Goal: Task Accomplishment & Management: Use online tool/utility

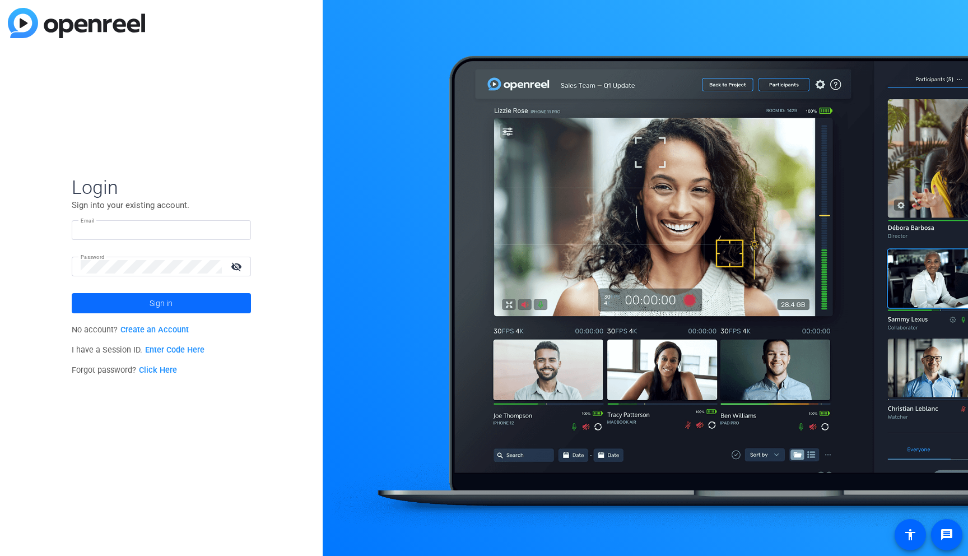
type input "[PERSON_NAME][EMAIL_ADDRESS][PERSON_NAME][DOMAIN_NAME]"
click at [160, 301] on span "Sign in" at bounding box center [161, 303] width 23 height 28
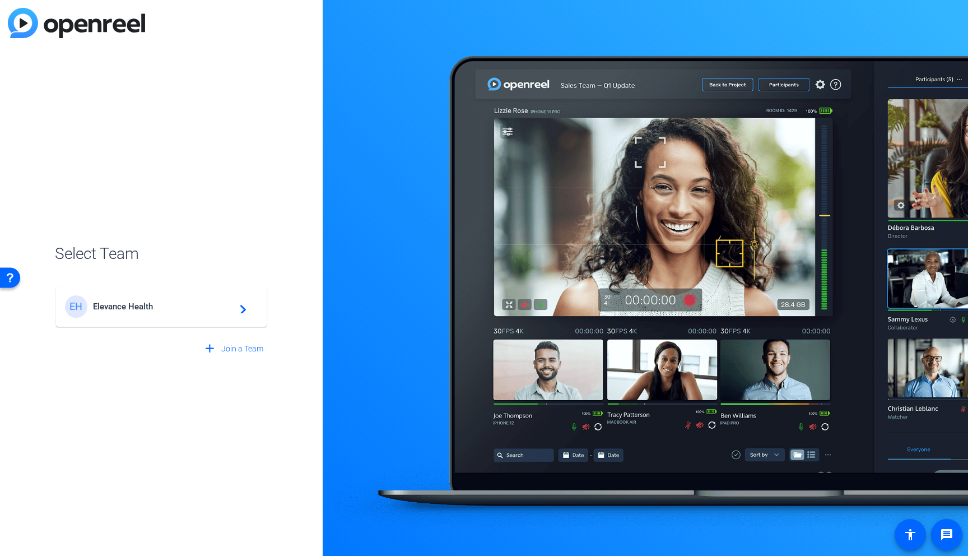
click at [162, 311] on div "EH Elevance Health navigate_next" at bounding box center [161, 306] width 193 height 22
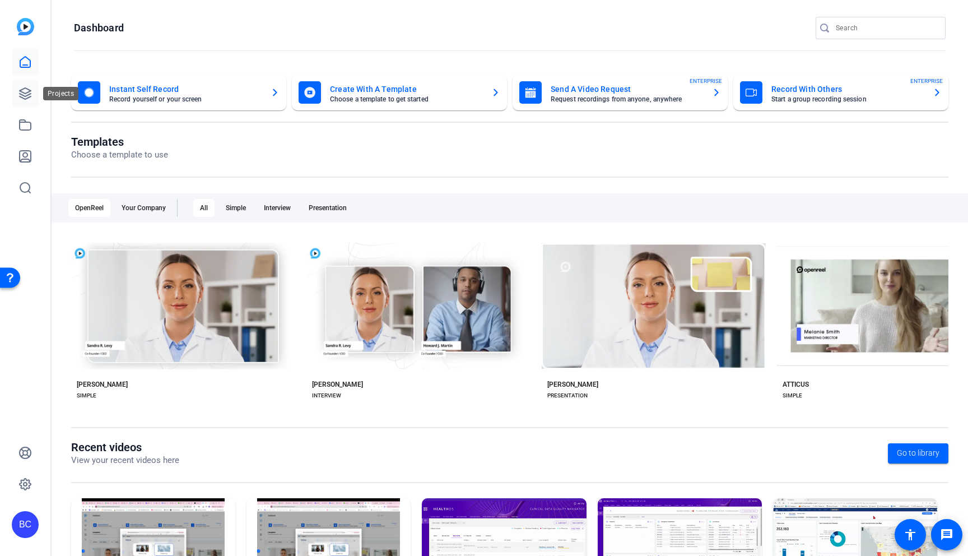
click at [22, 89] on icon at bounding box center [25, 93] width 11 height 11
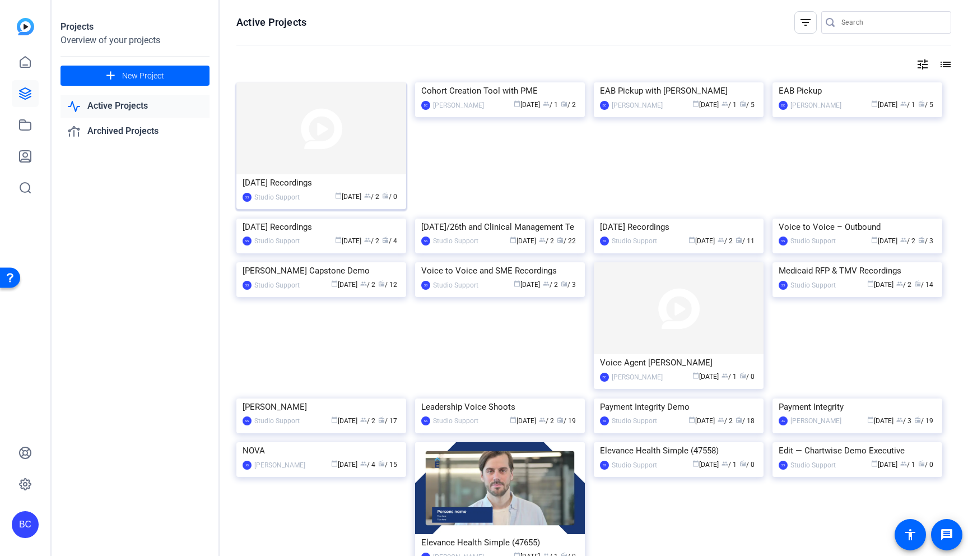
click at [303, 157] on img at bounding box center [321, 128] width 170 height 92
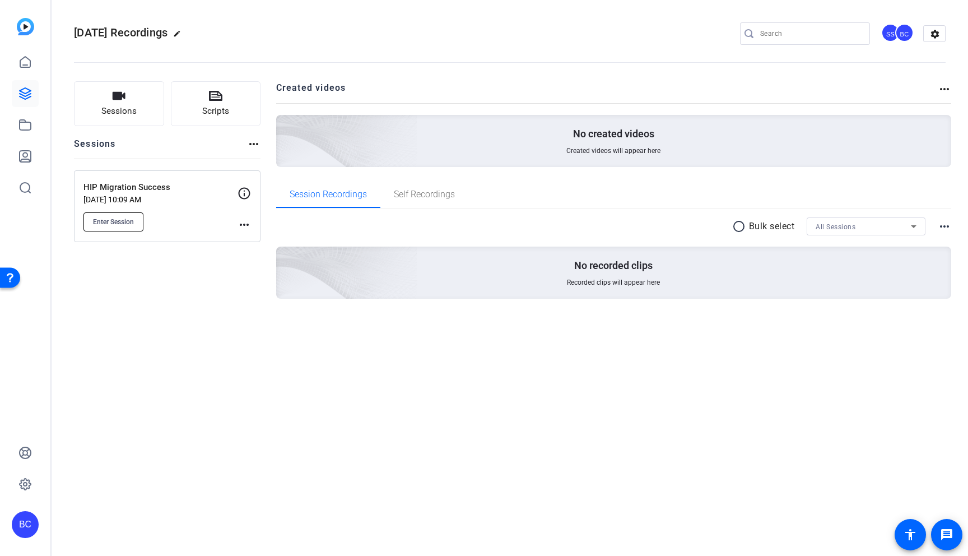
click at [115, 216] on button "Enter Session" at bounding box center [113, 221] width 60 height 19
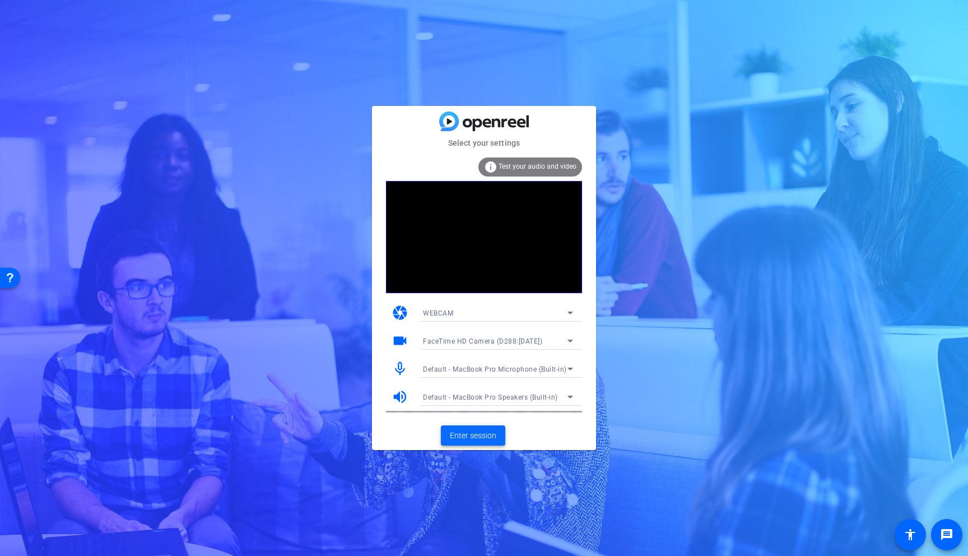
click at [469, 436] on span "Enter session" at bounding box center [473, 436] width 46 height 12
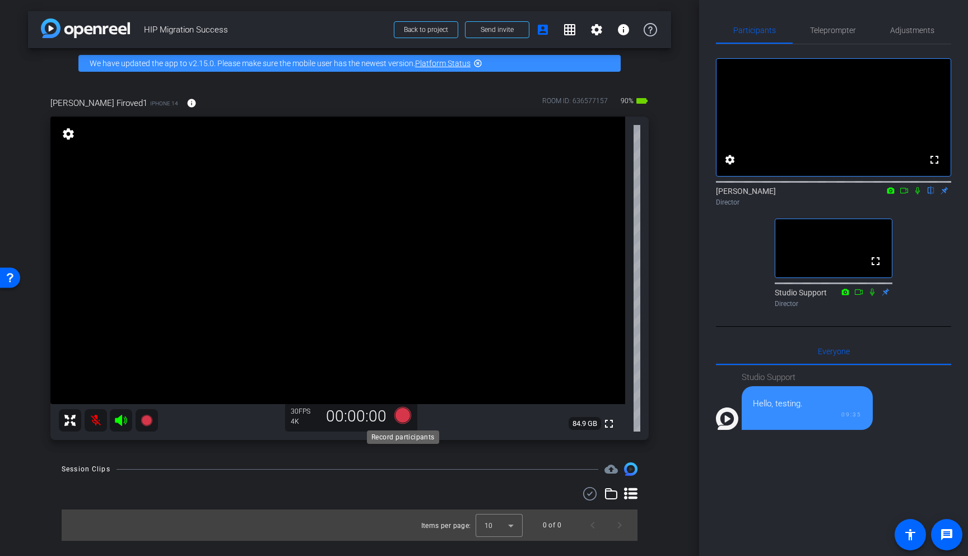
click at [404, 415] on icon at bounding box center [402, 415] width 17 height 17
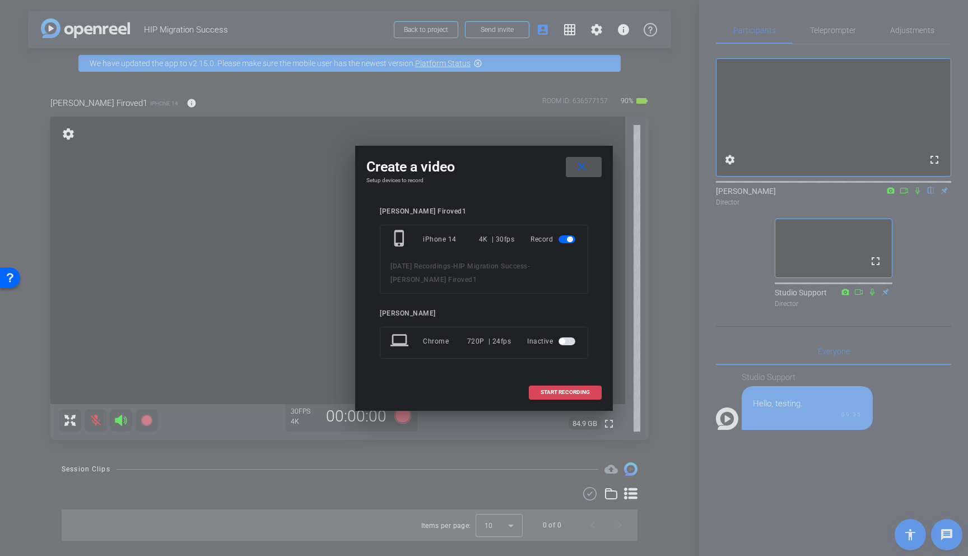
click at [579, 389] on span "START RECORDING" at bounding box center [565, 392] width 49 height 6
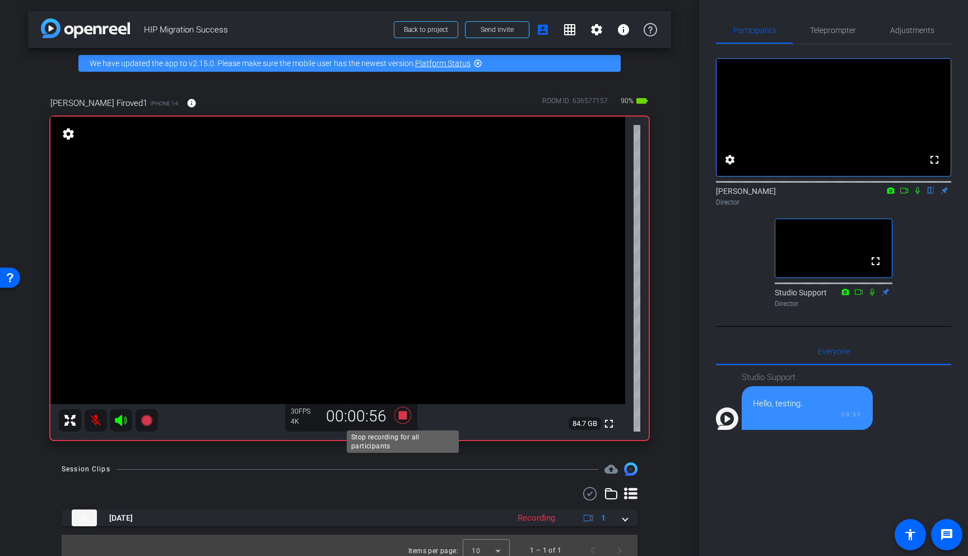
click at [401, 413] on icon at bounding box center [402, 415] width 17 height 17
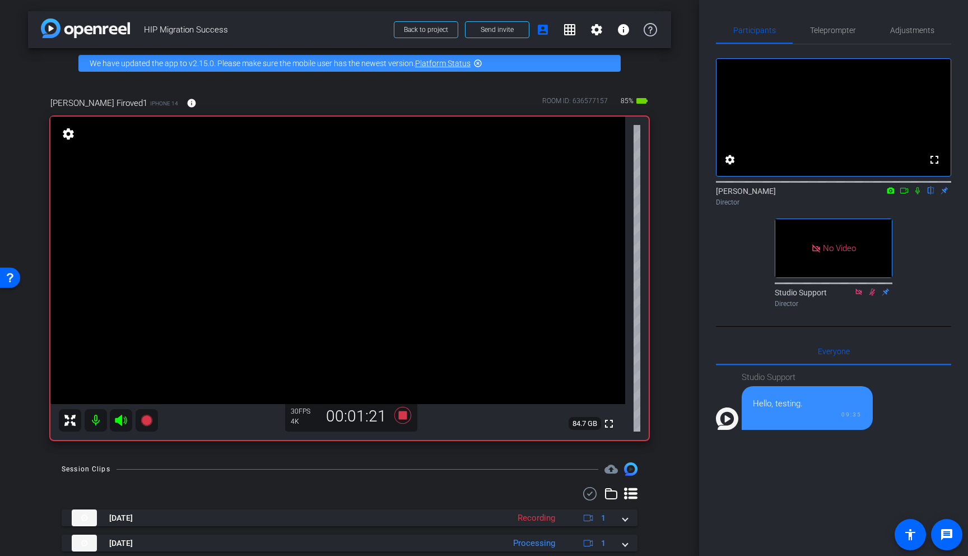
click at [918, 194] on icon at bounding box center [917, 190] width 4 height 7
click at [918, 194] on icon at bounding box center [918, 190] width 6 height 7
click at [918, 194] on icon at bounding box center [917, 191] width 9 height 8
click at [919, 194] on icon at bounding box center [917, 191] width 9 height 8
click at [920, 194] on icon at bounding box center [917, 191] width 9 height 8
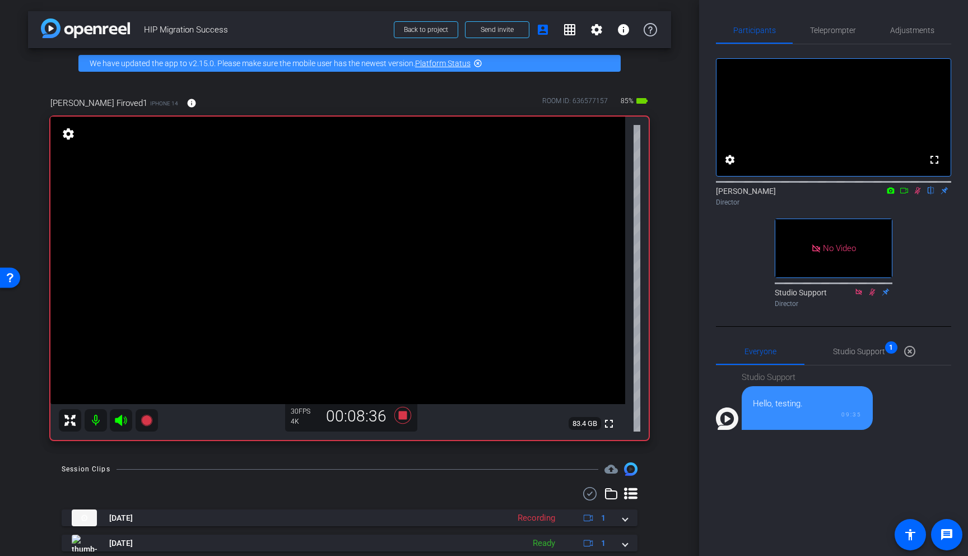
click at [919, 194] on icon at bounding box center [917, 191] width 9 height 8
click at [918, 194] on icon at bounding box center [917, 190] width 4 height 7
click at [919, 194] on icon at bounding box center [917, 191] width 9 height 8
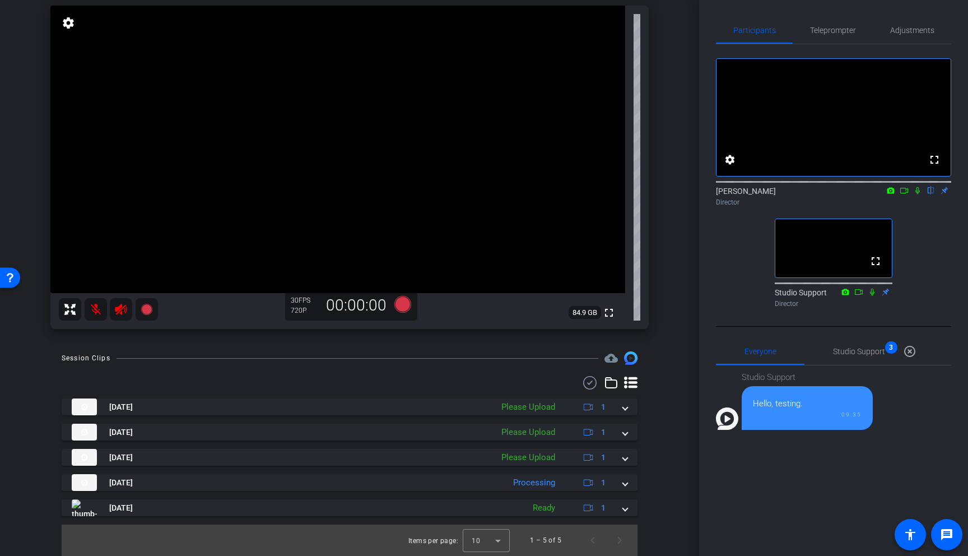
scroll to position [111, 0]
